Goal: Obtain resource: Obtain resource

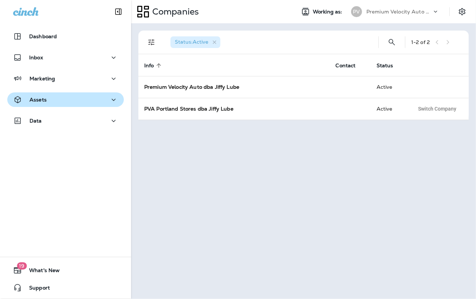
click at [41, 96] on div "Assets" at bounding box center [29, 99] width 33 height 9
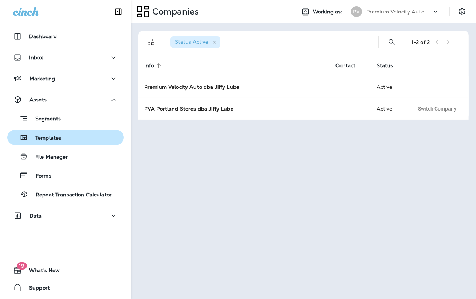
click at [46, 137] on p "Templates" at bounding box center [44, 138] width 33 height 7
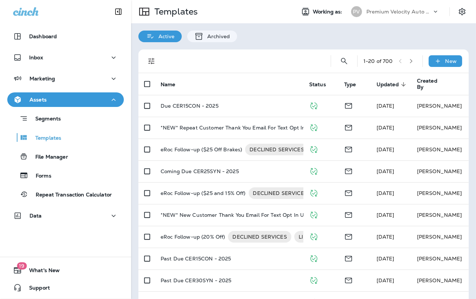
click at [251, 49] on div "1 - 20 of 700 New Name Status Type Updated sorted descending Created By Due CER…" at bounding box center [303, 290] width 345 height 497
click at [340, 61] on icon "Search Templates" at bounding box center [344, 61] width 9 height 9
type input "****"
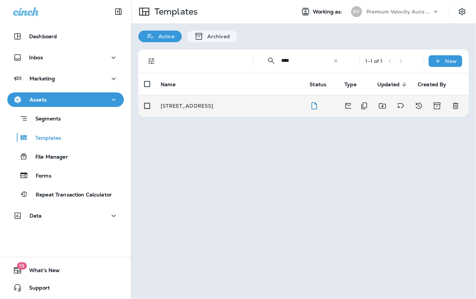
click at [213, 106] on p "[STREET_ADDRESS]" at bounding box center [187, 106] width 52 height 6
